Goal: Task Accomplishment & Management: Manage account settings

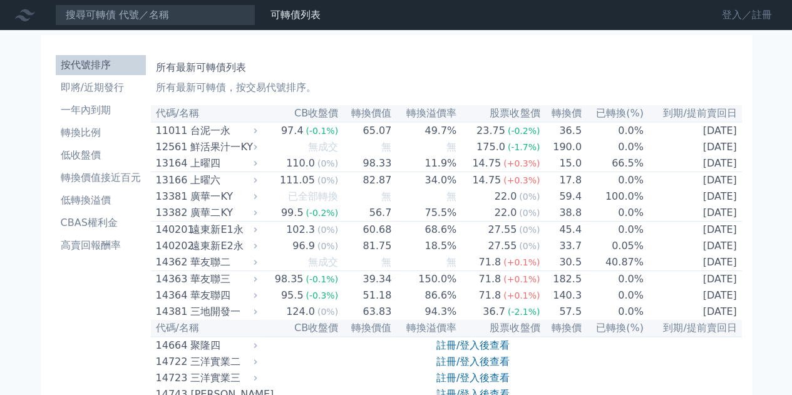
click at [743, 15] on link "登入／註冊" at bounding box center [747, 15] width 70 height 20
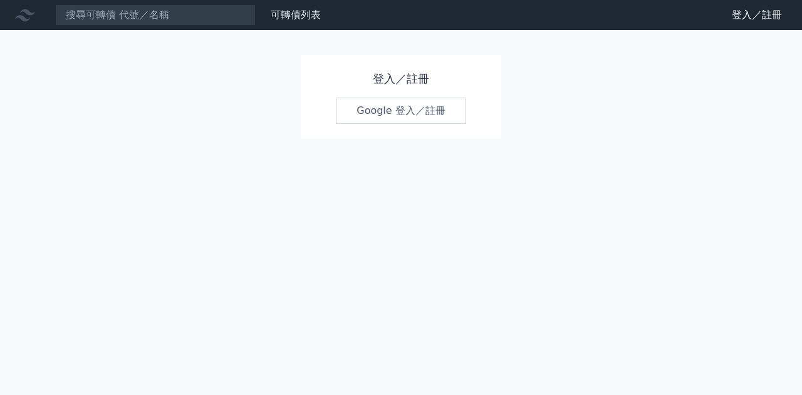
click at [412, 114] on link "Google 登入／註冊" at bounding box center [401, 111] width 130 height 26
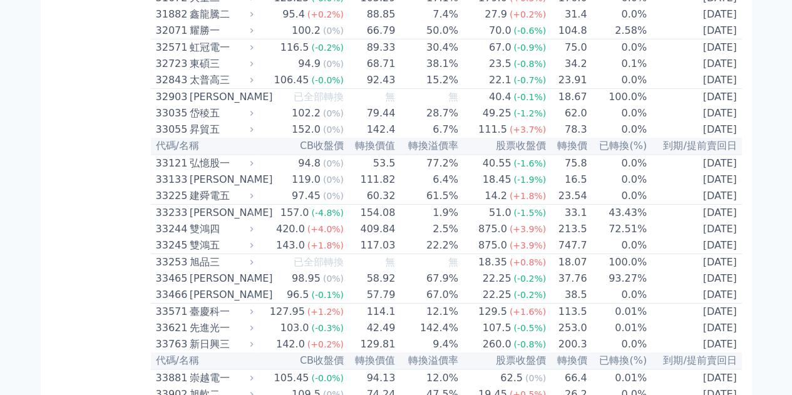
scroll to position [2053, 0]
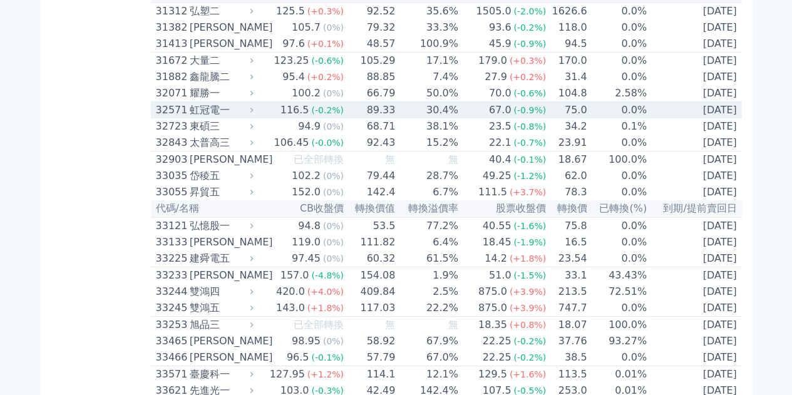
click at [246, 118] on div "虹冠電一" at bounding box center [220, 110] width 61 height 15
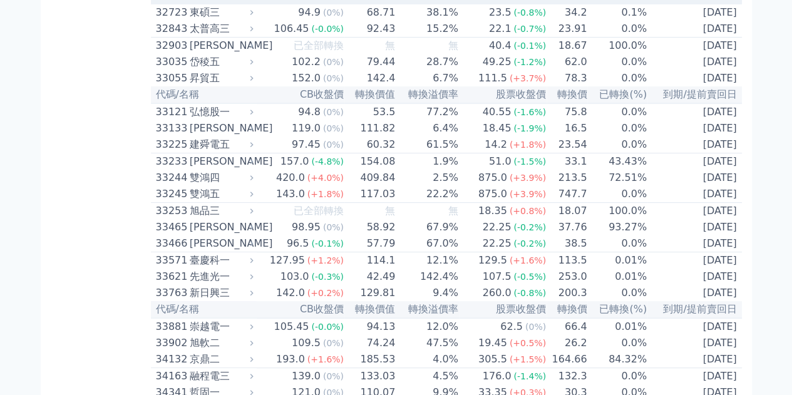
scroll to position [2554, 0]
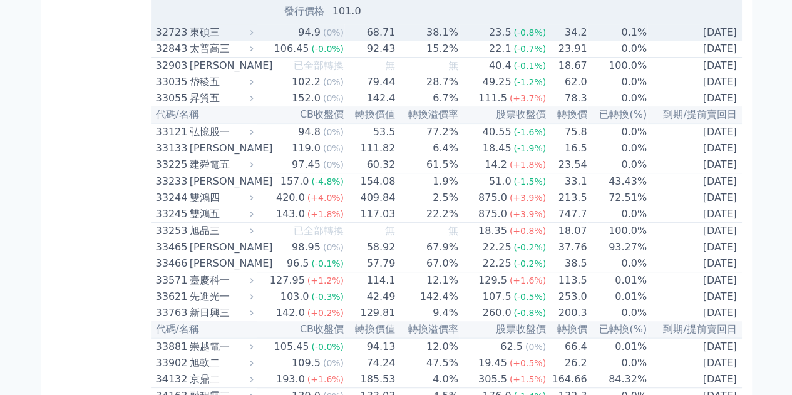
click at [208, 40] on div "東碩三" at bounding box center [220, 32] width 61 height 15
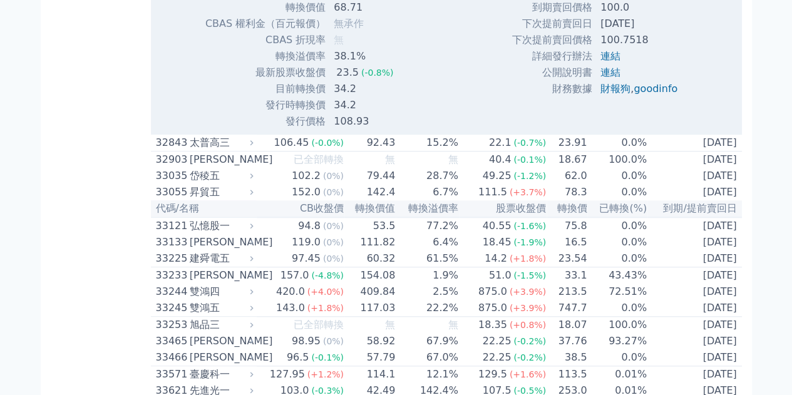
scroll to position [2930, 0]
